Goal: Task Accomplishment & Management: Manage account settings

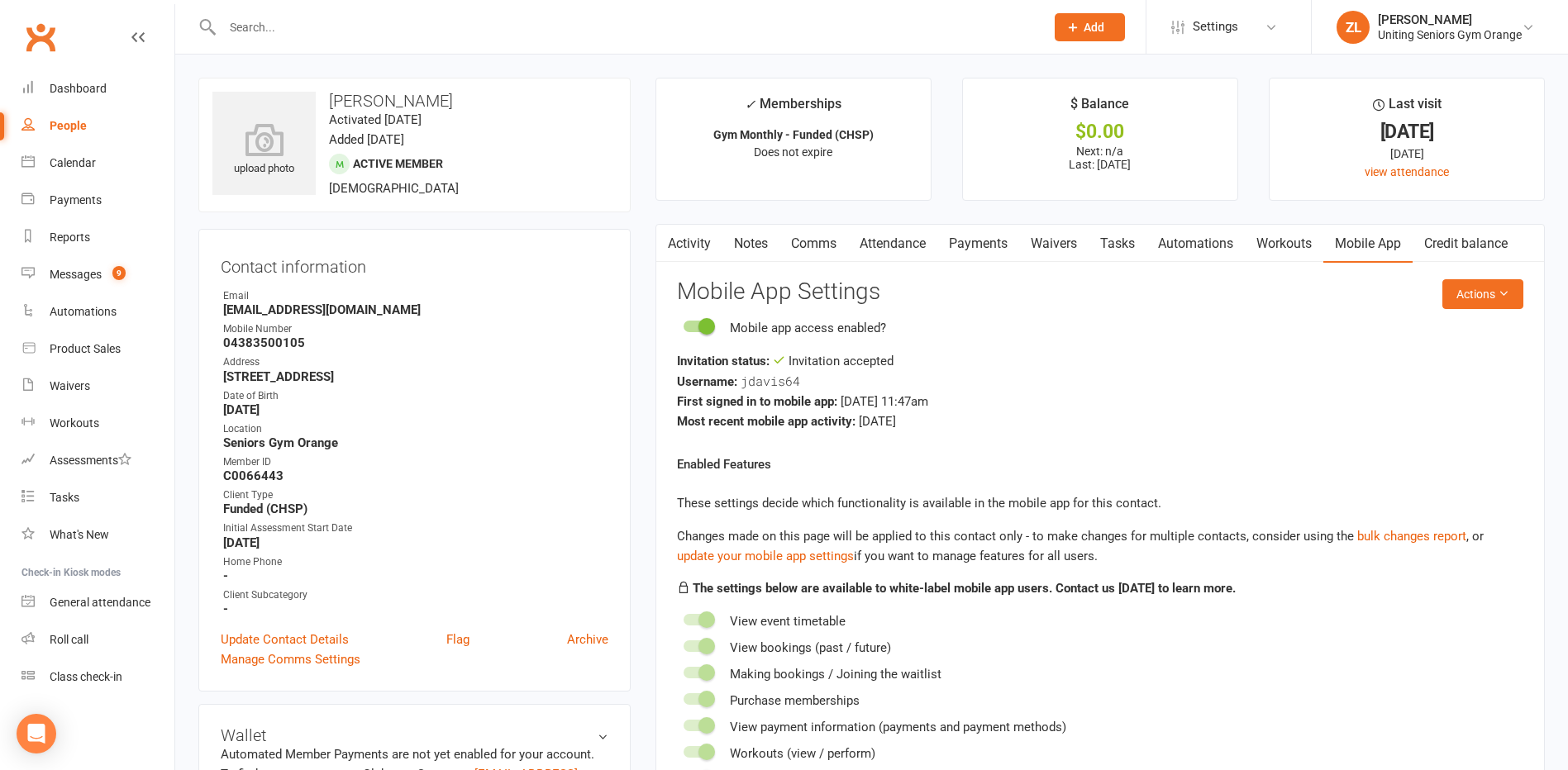
click at [333, 26] on input "text" at bounding box center [625, 27] width 816 height 23
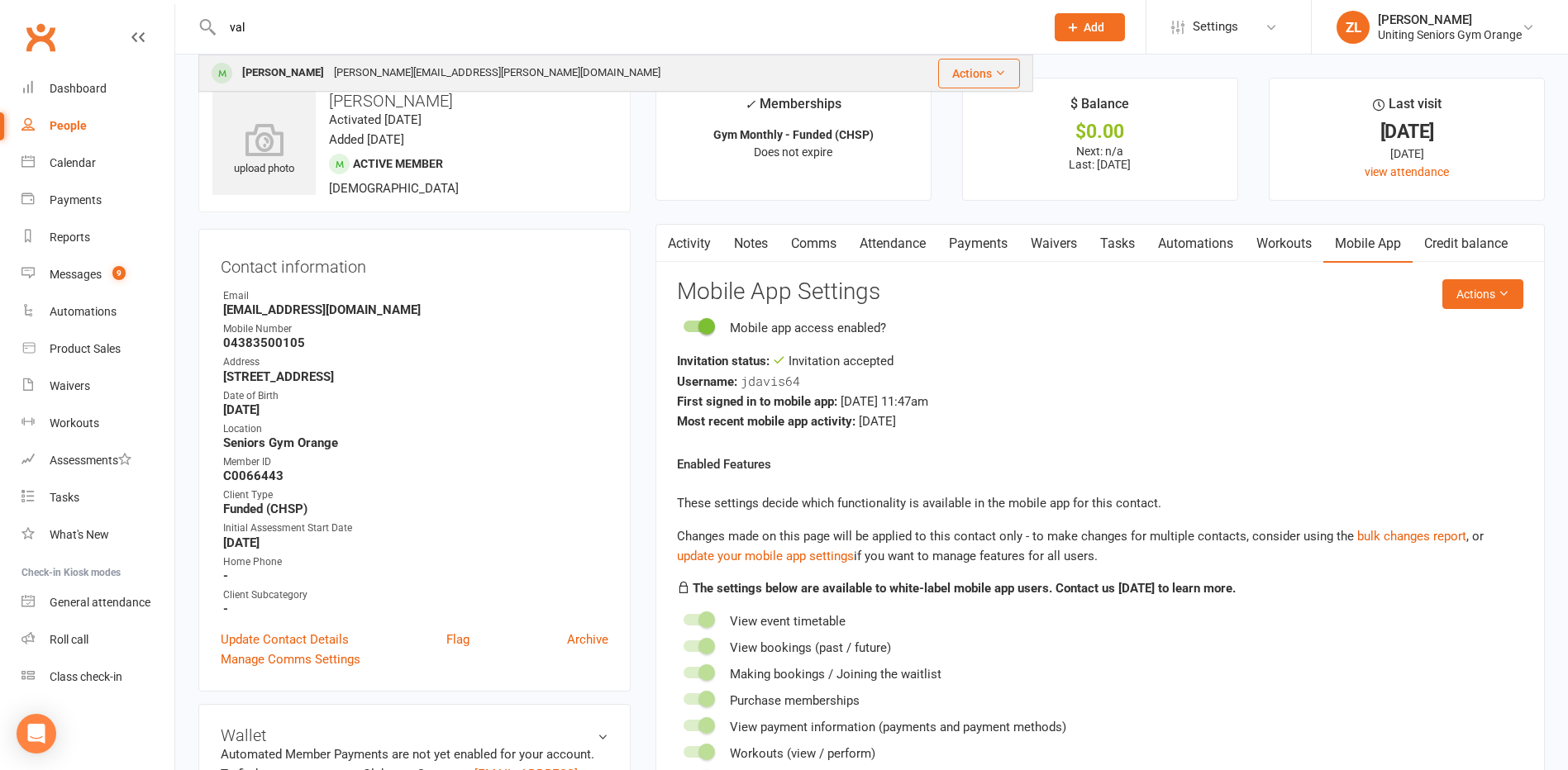
type input "val"
click at [344, 78] on div "[PERSON_NAME][EMAIL_ADDRESS][PERSON_NAME][DOMAIN_NAME]" at bounding box center [497, 72] width 336 height 24
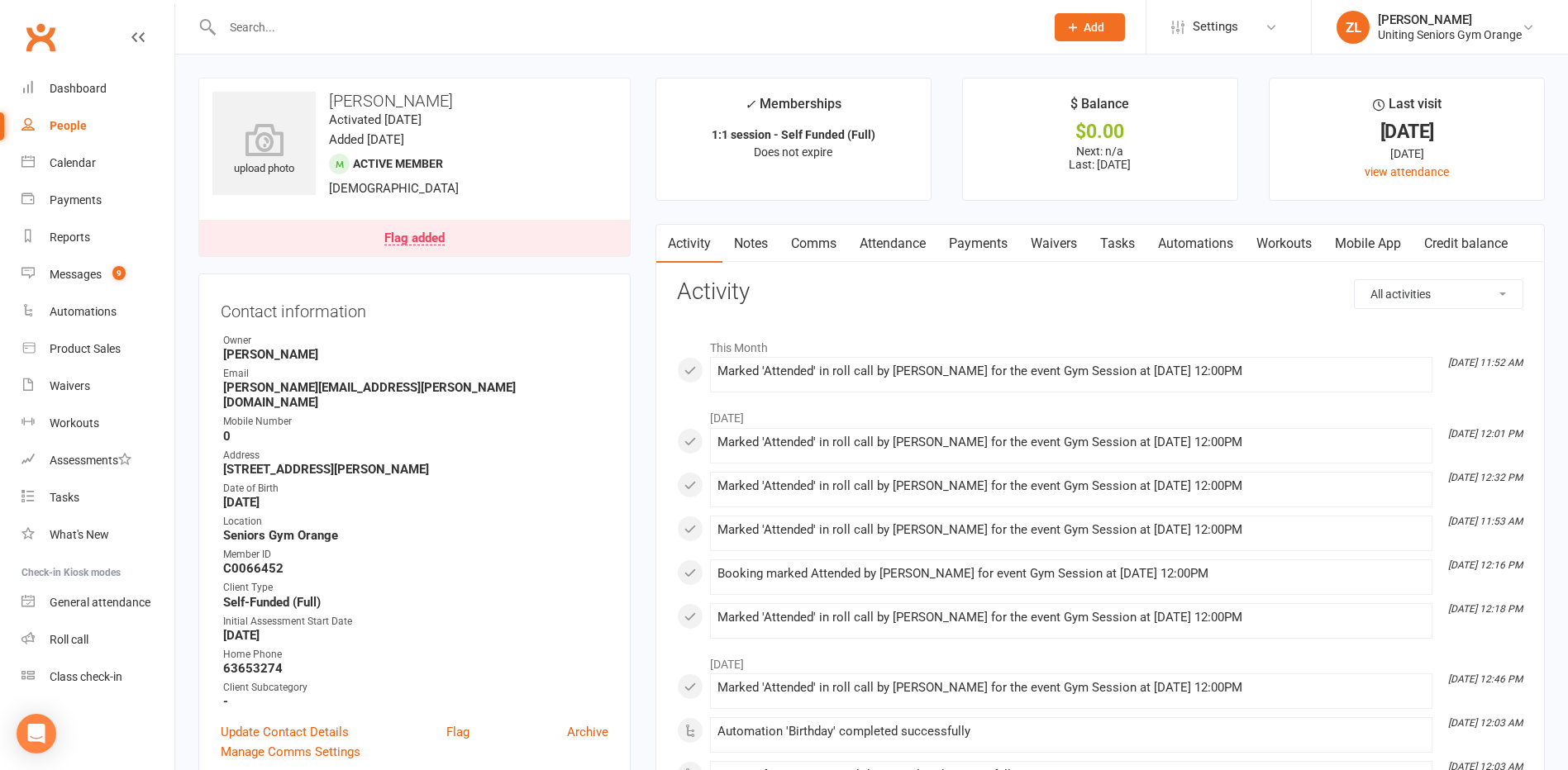
click at [900, 246] on link "Attendance" at bounding box center [892, 244] width 89 height 38
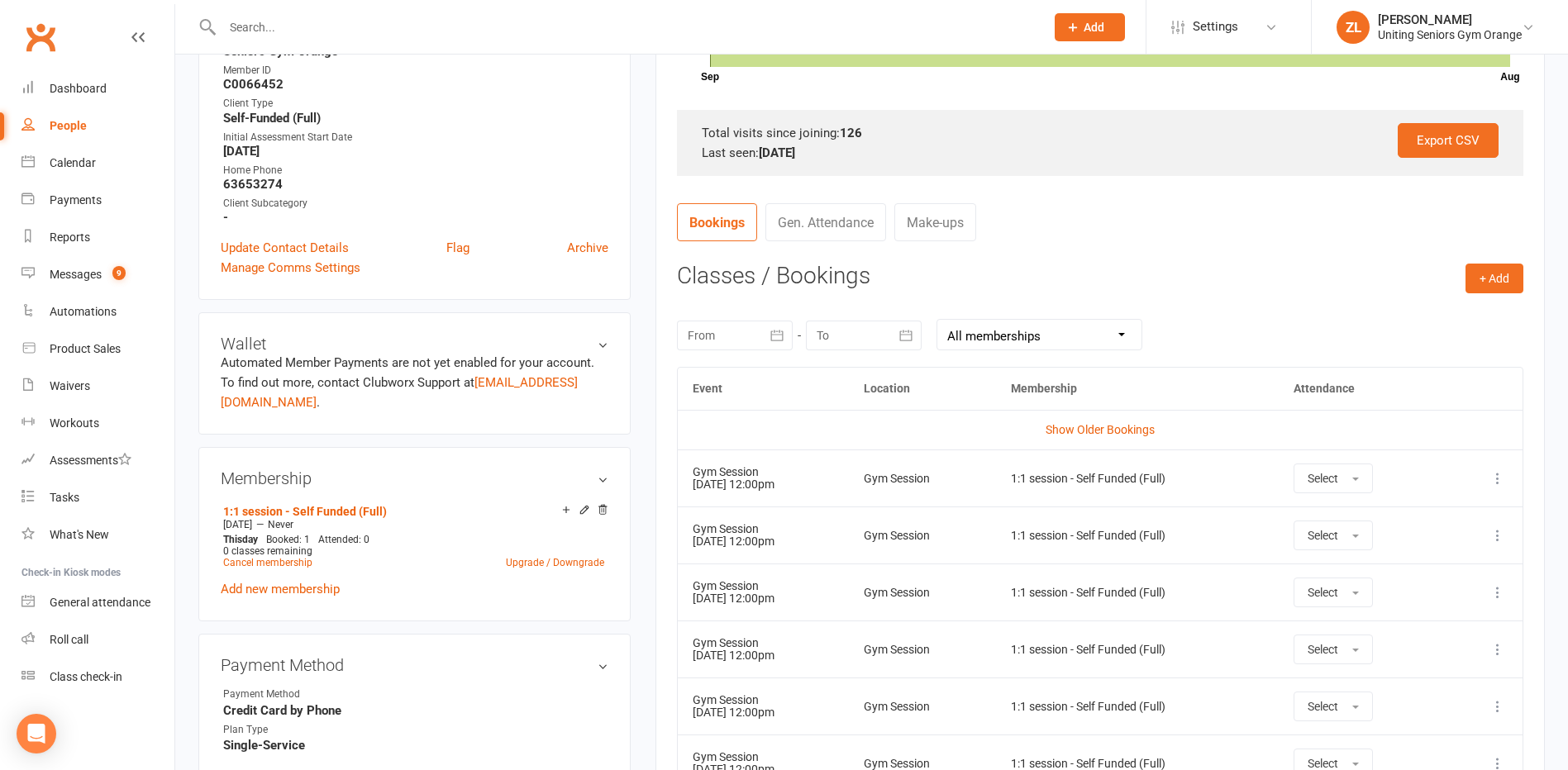
scroll to position [495, 0]
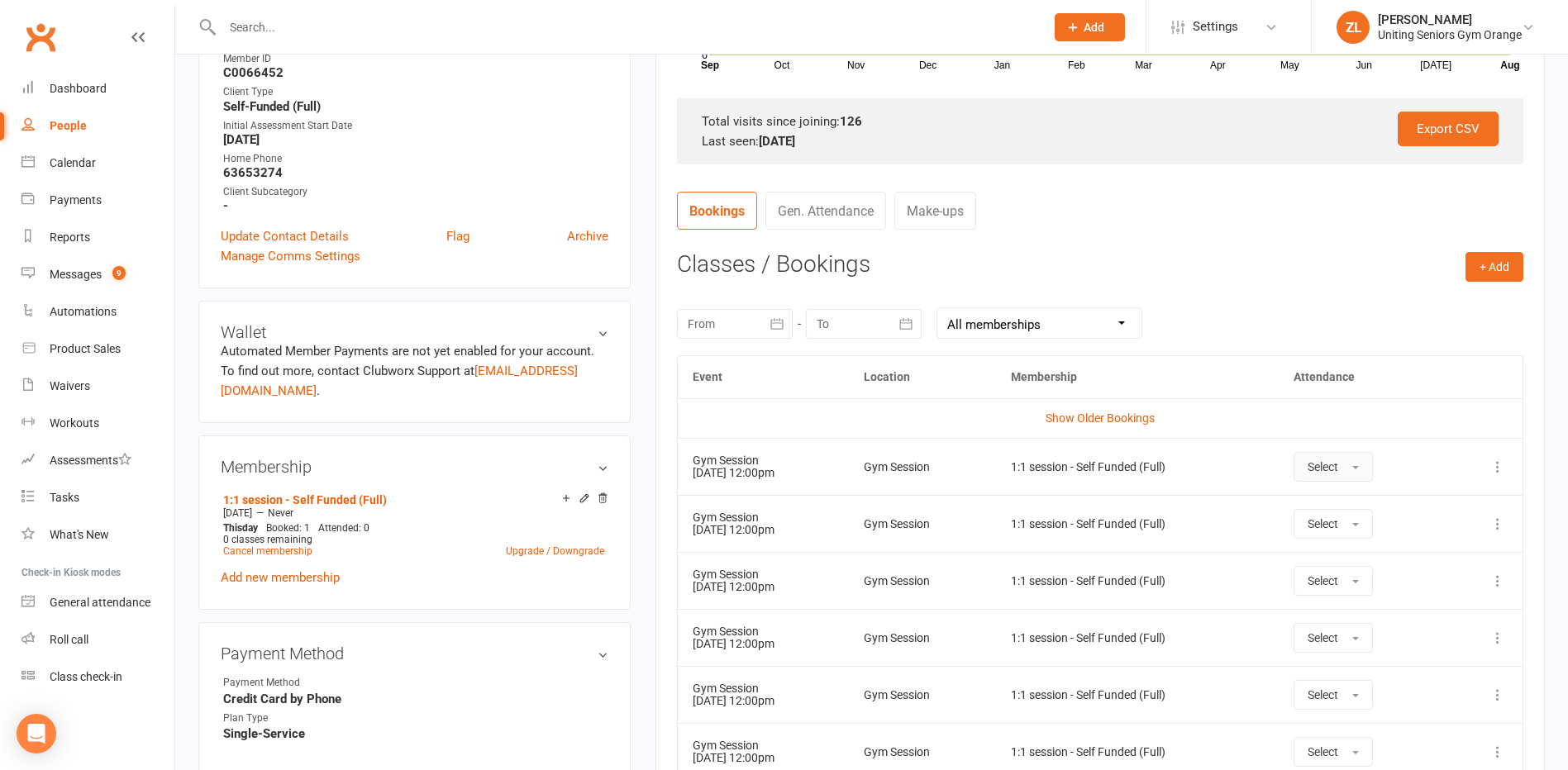
click at [1370, 464] on button "Select" at bounding box center [1332, 467] width 79 height 30
click at [1496, 466] on icon at bounding box center [1497, 467] width 17 height 17
click at [1421, 564] on link "Remove booking" at bounding box center [1425, 565] width 164 height 33
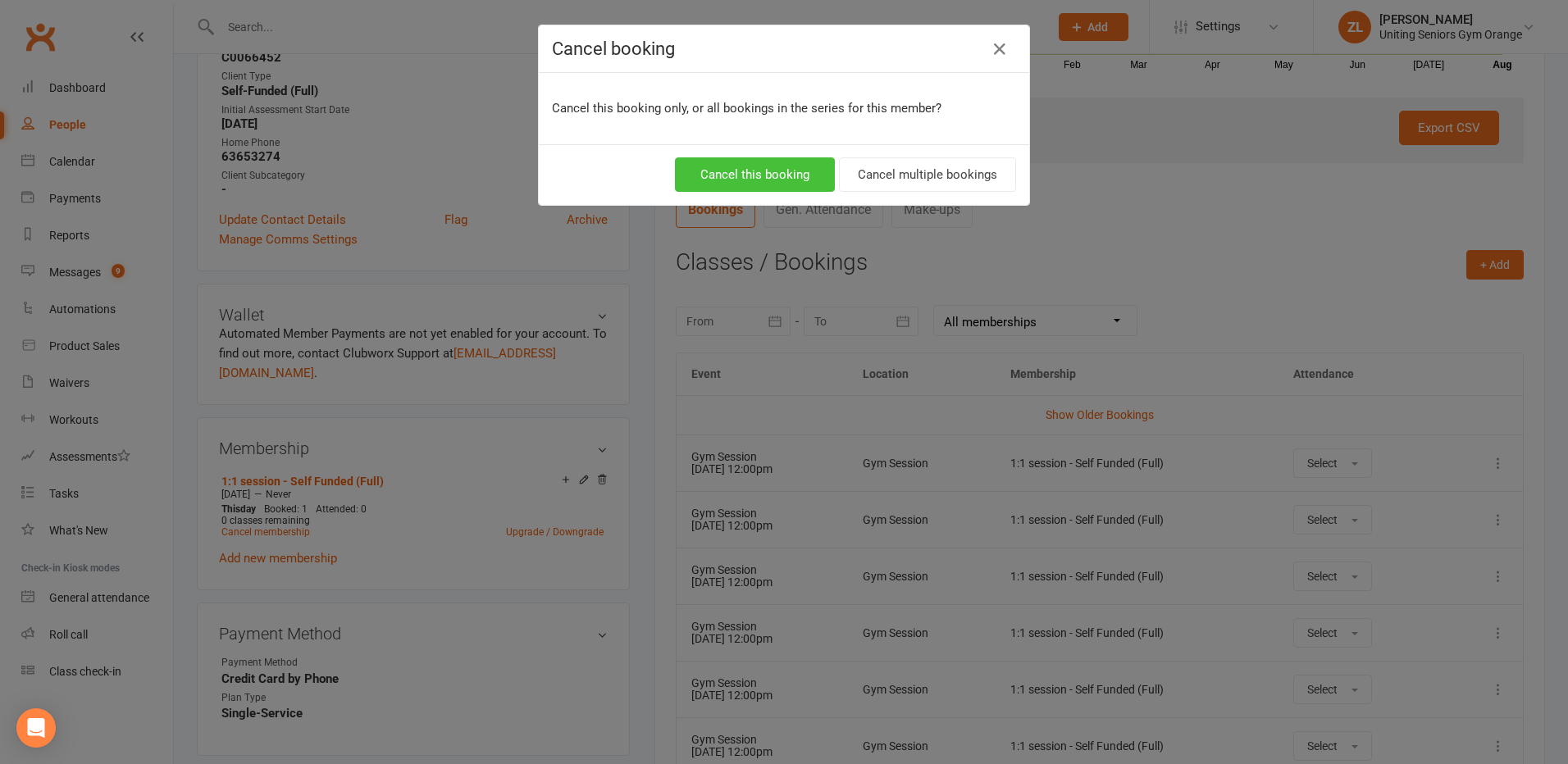
click at [740, 164] on button "Cancel this booking" at bounding box center [755, 175] width 160 height 35
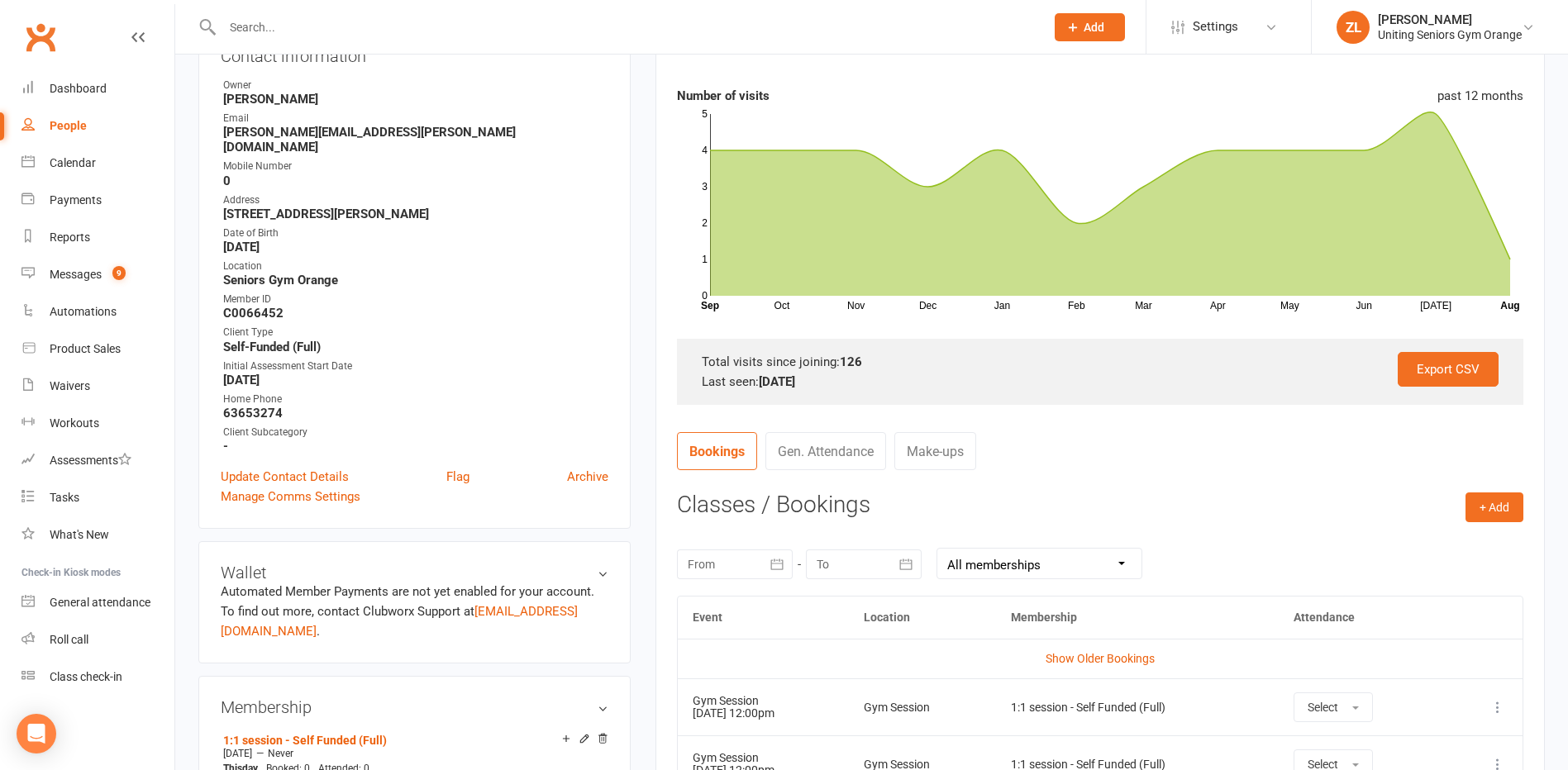
scroll to position [248, 0]
